Goal: Transaction & Acquisition: Purchase product/service

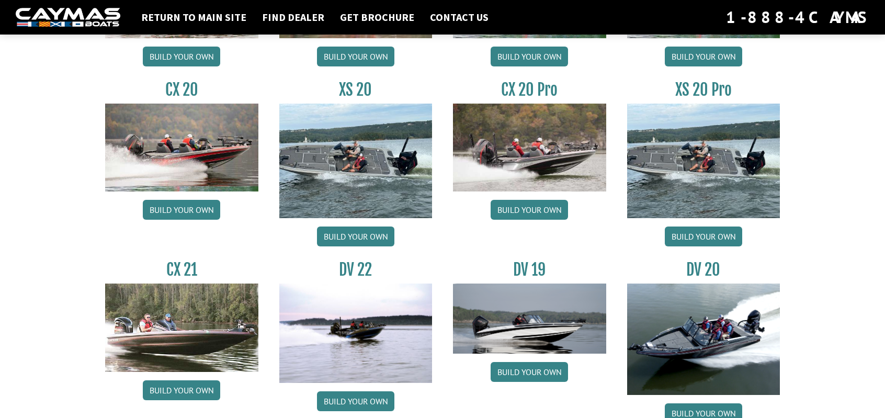
scroll to position [889, 0]
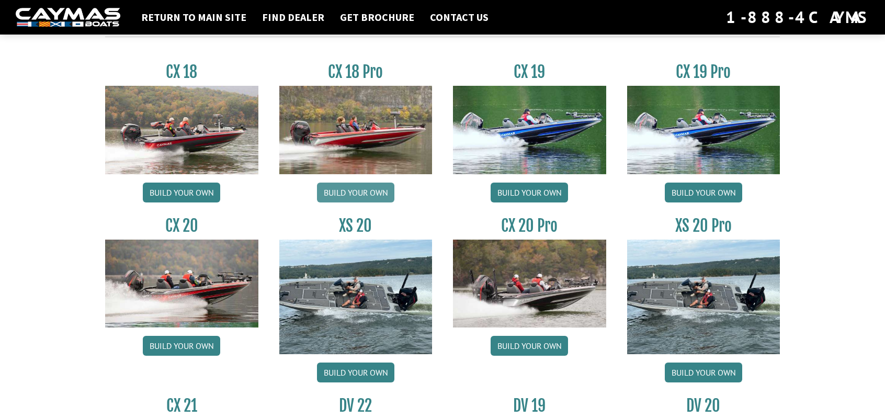
click at [371, 190] on link "Build your own" at bounding box center [355, 193] width 77 height 20
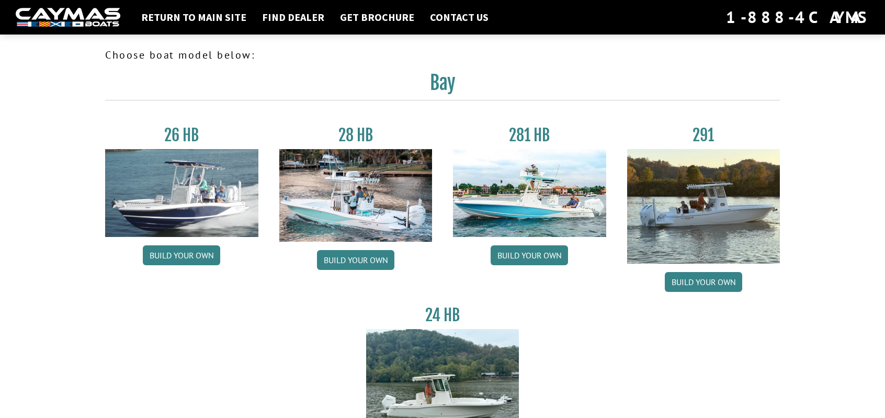
scroll to position [889, 0]
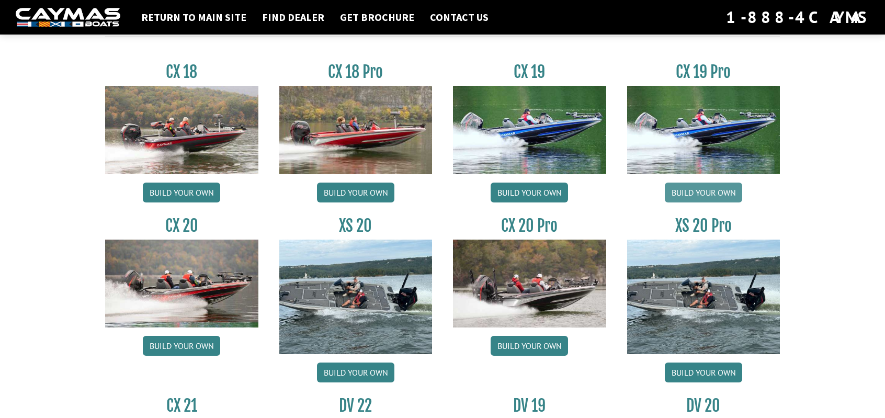
click at [720, 183] on link "Build your own" at bounding box center [703, 193] width 77 height 20
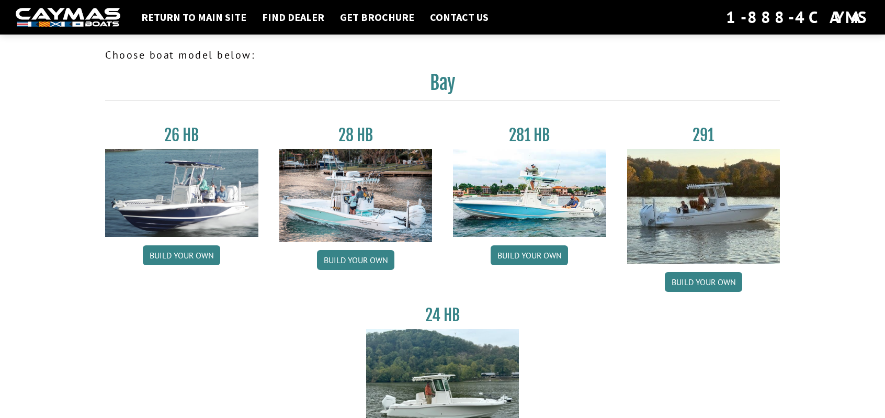
scroll to position [889, 0]
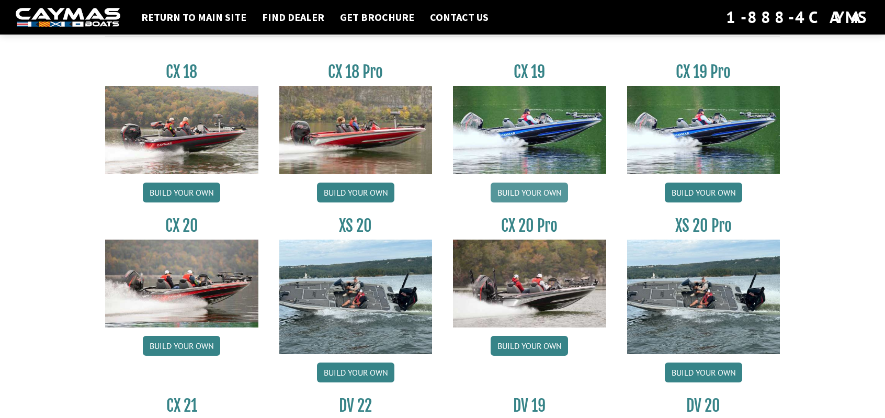
click at [553, 185] on link "Build your own" at bounding box center [529, 193] width 77 height 20
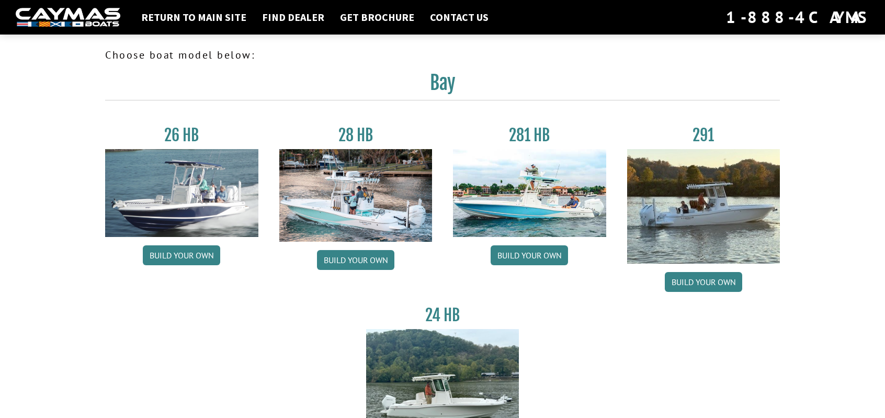
scroll to position [889, 0]
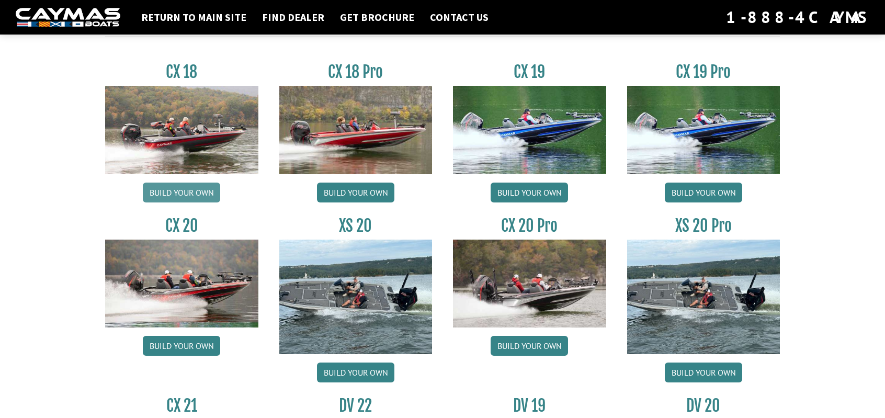
click at [203, 183] on link "Build your own" at bounding box center [181, 193] width 77 height 20
